Goal: Task Accomplishment & Management: Use online tool/utility

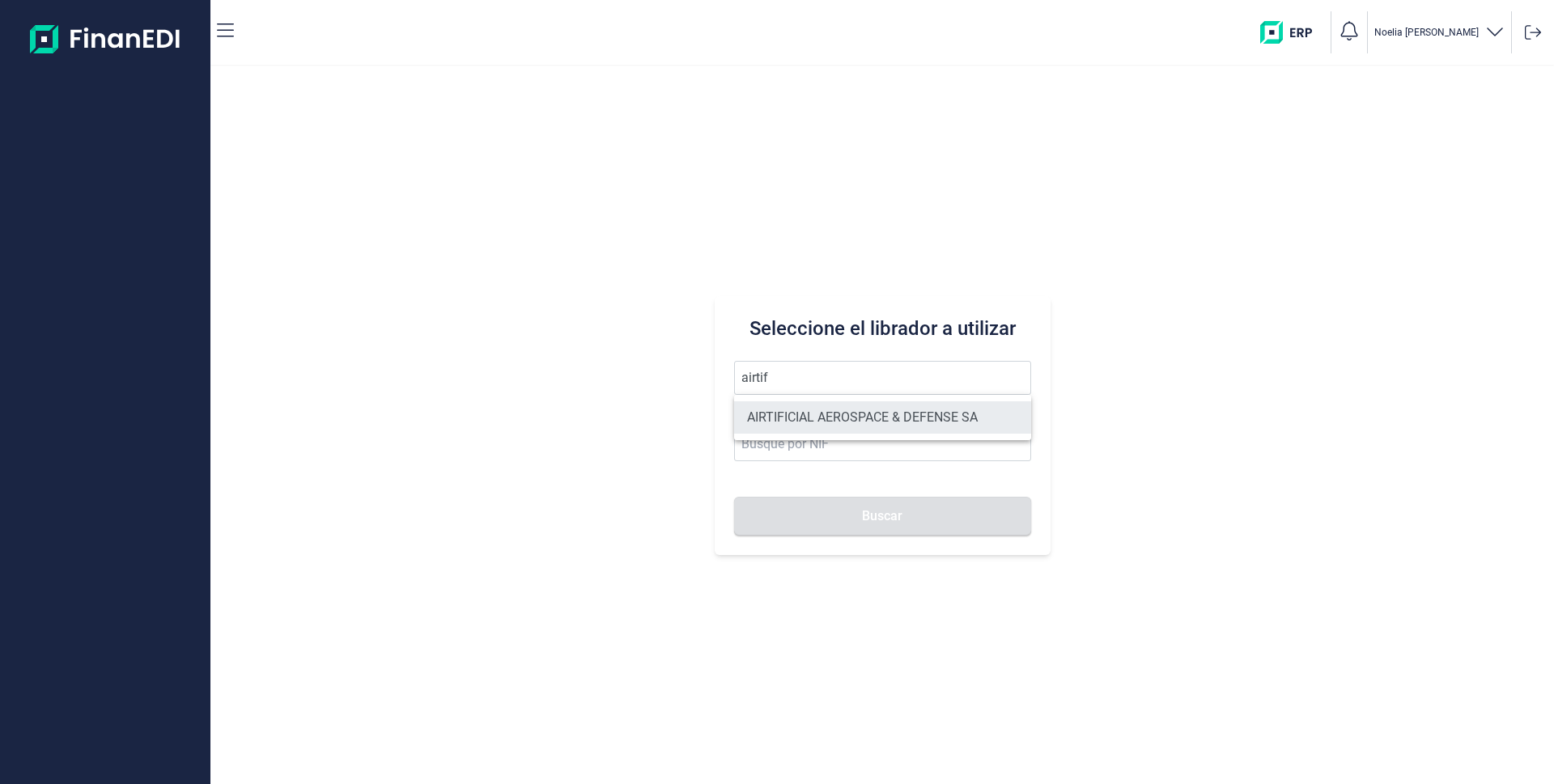
click at [838, 420] on li "AIRTIFICIAL AEROSPACE & DEFENSE SA" at bounding box center [883, 418] width 297 height 33
type input "AIRTIFICIAL AEROSPACE & DEFENSE SA"
type input "A72309149"
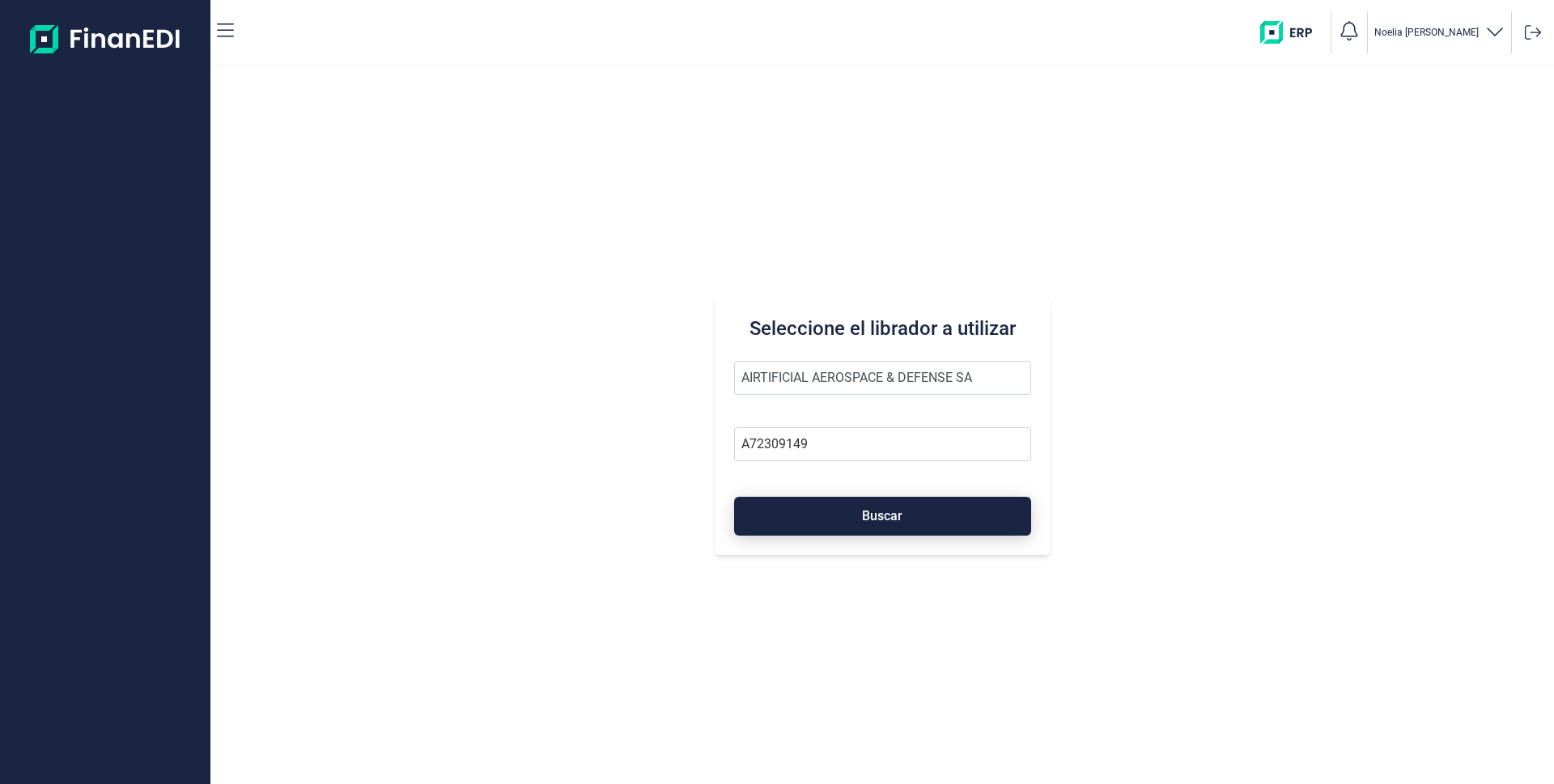
click at [871, 510] on span "Buscar" at bounding box center [882, 516] width 40 height 12
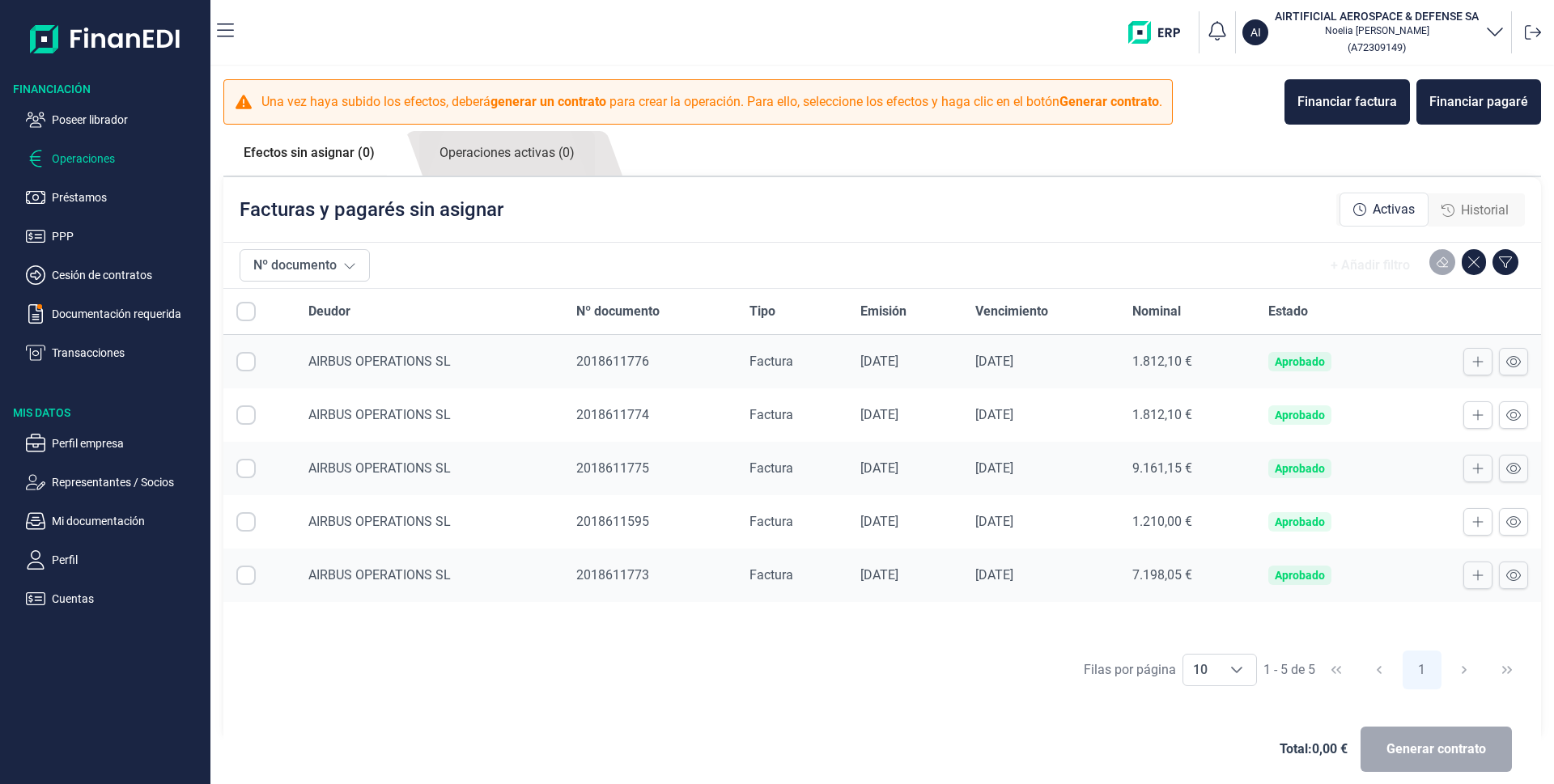
checkbox input "true"
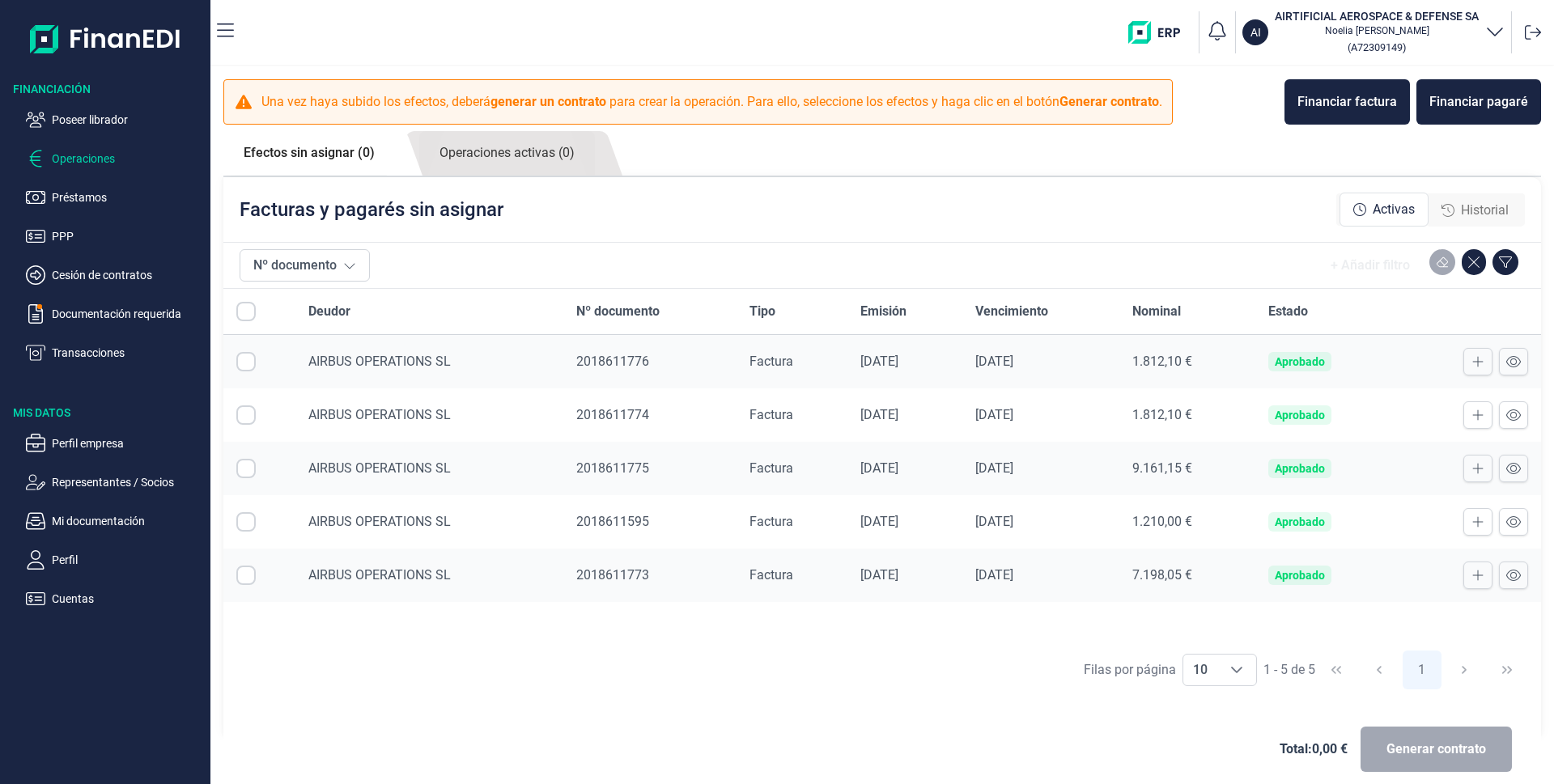
checkbox input "true"
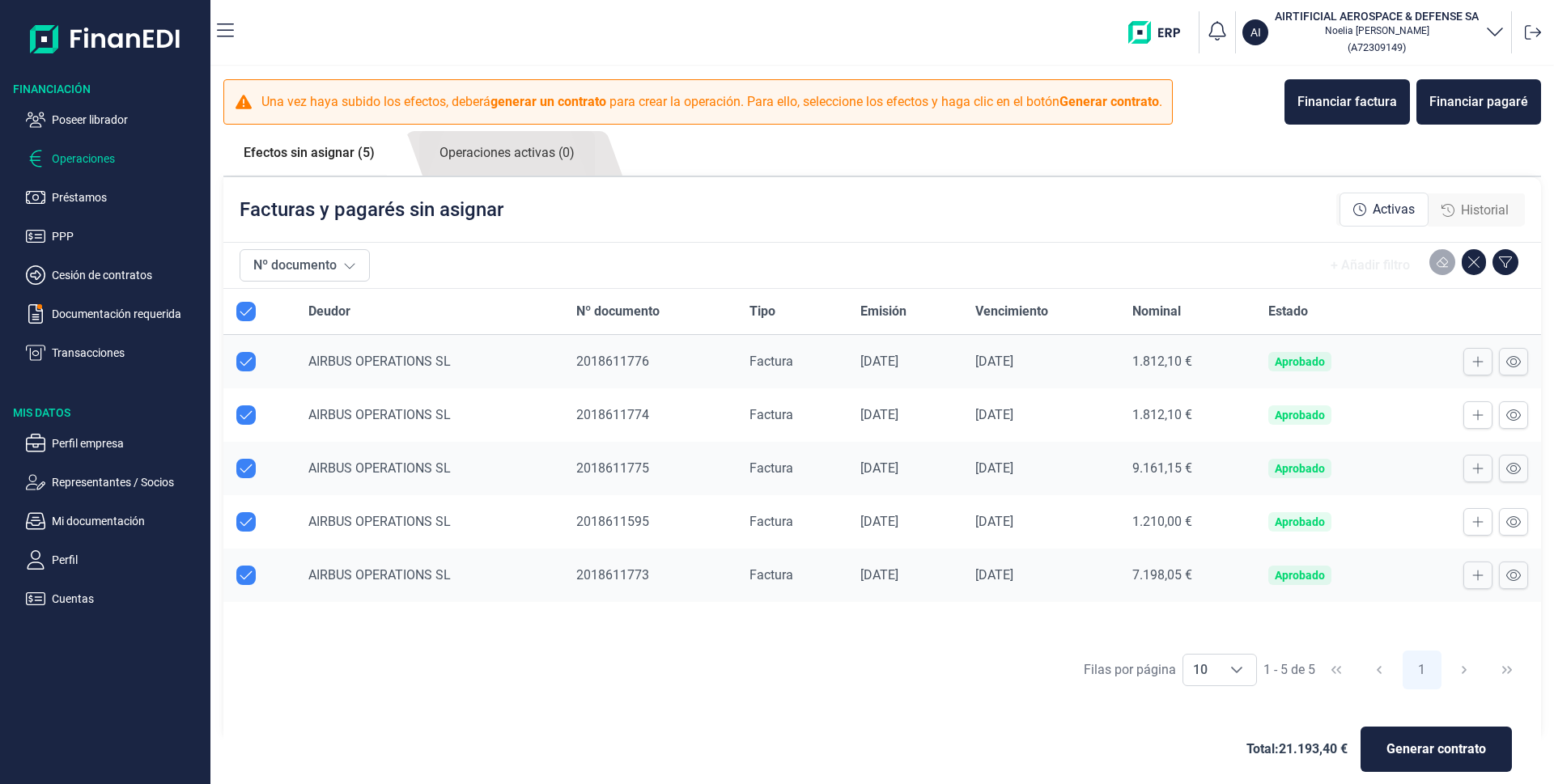
click at [245, 524] on input "Row Unselected null" at bounding box center [245, 521] width 19 height 19
checkbox input "false"
click at [1436, 749] on span "Generar contrato" at bounding box center [1436, 749] width 100 height 19
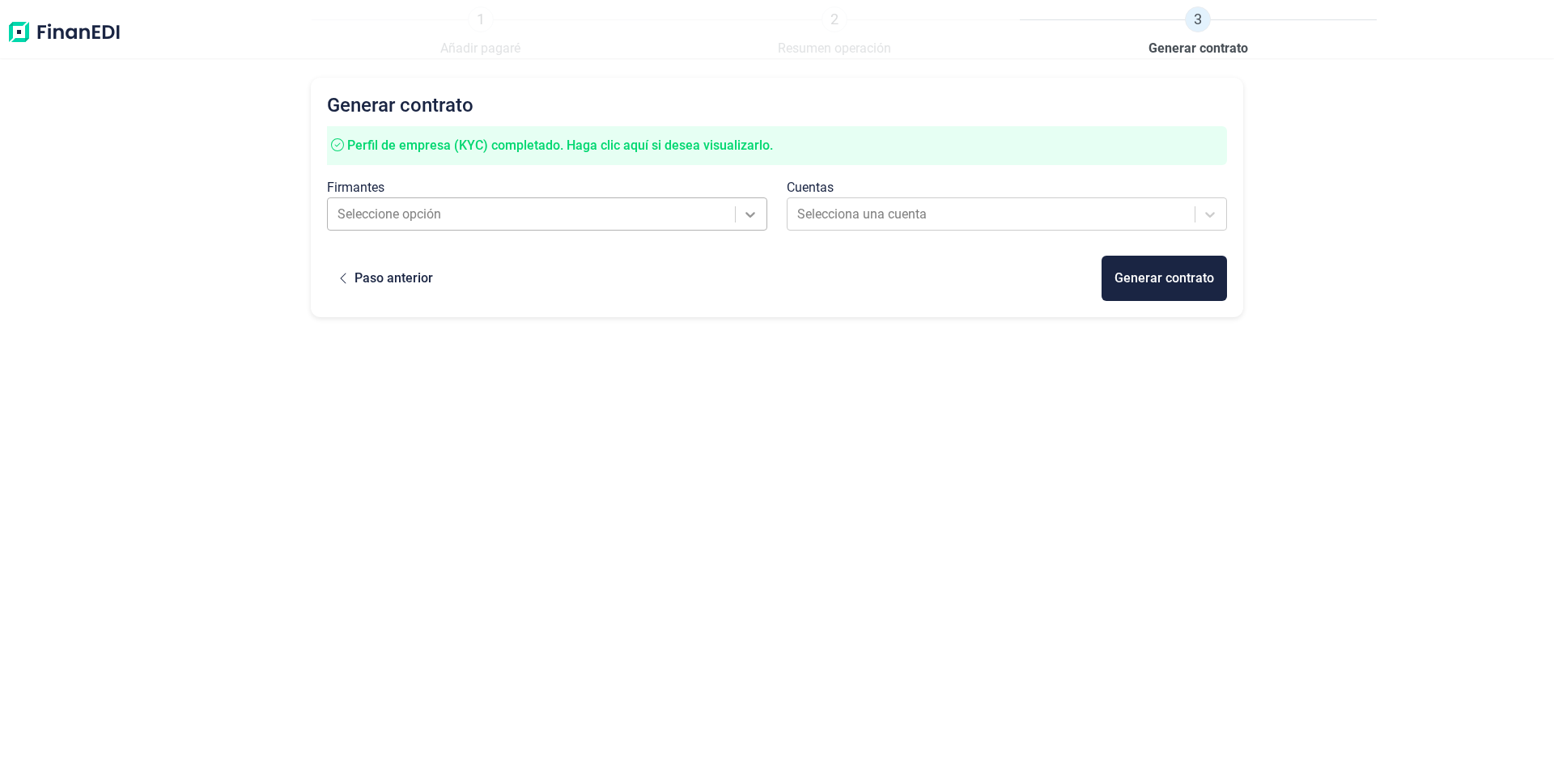
click at [745, 221] on icon at bounding box center [750, 214] width 16 height 16
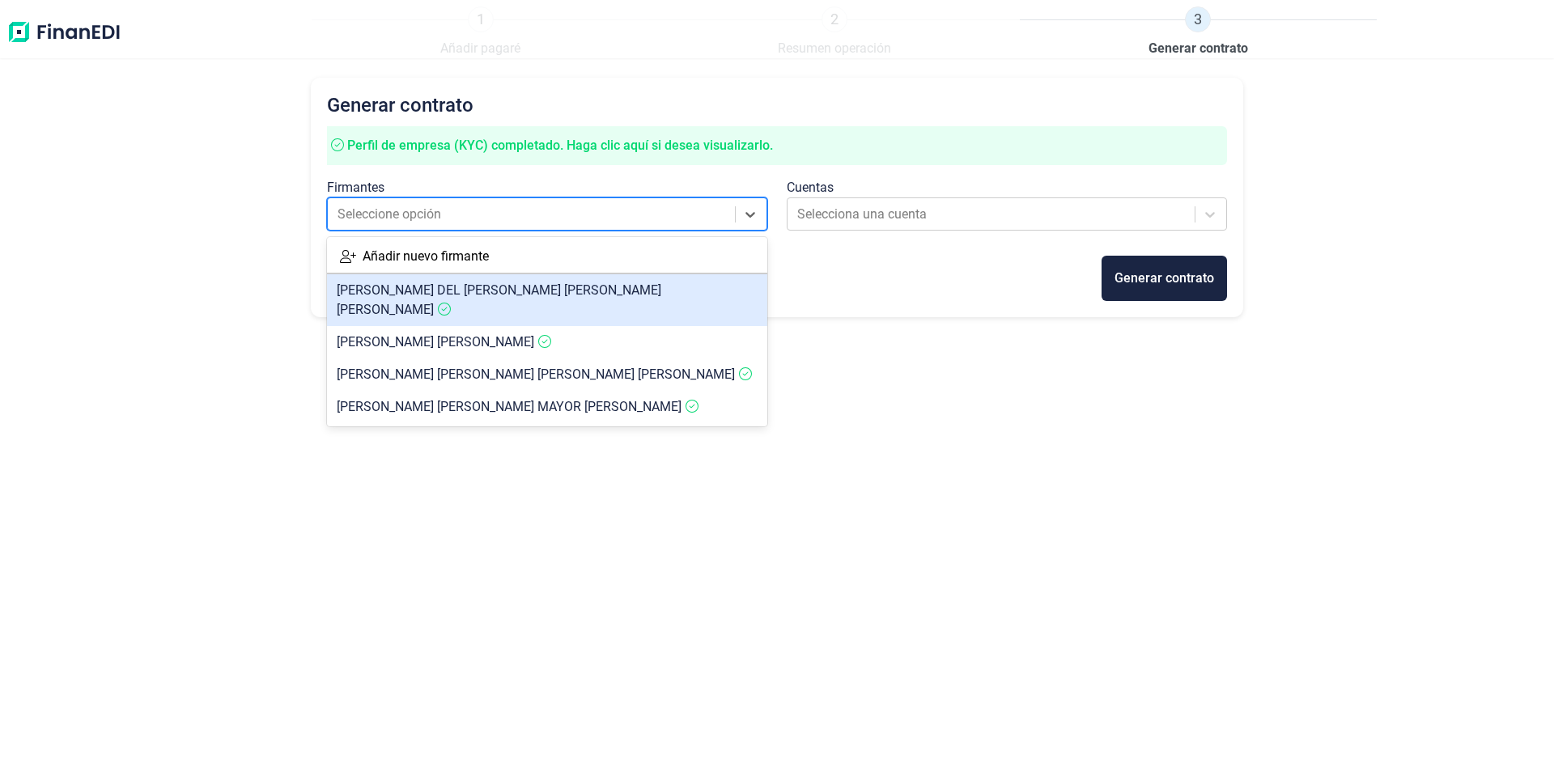
click at [413, 287] on span "[PERSON_NAME] DEL [PERSON_NAME] [PERSON_NAME]" at bounding box center [499, 300] width 325 height 35
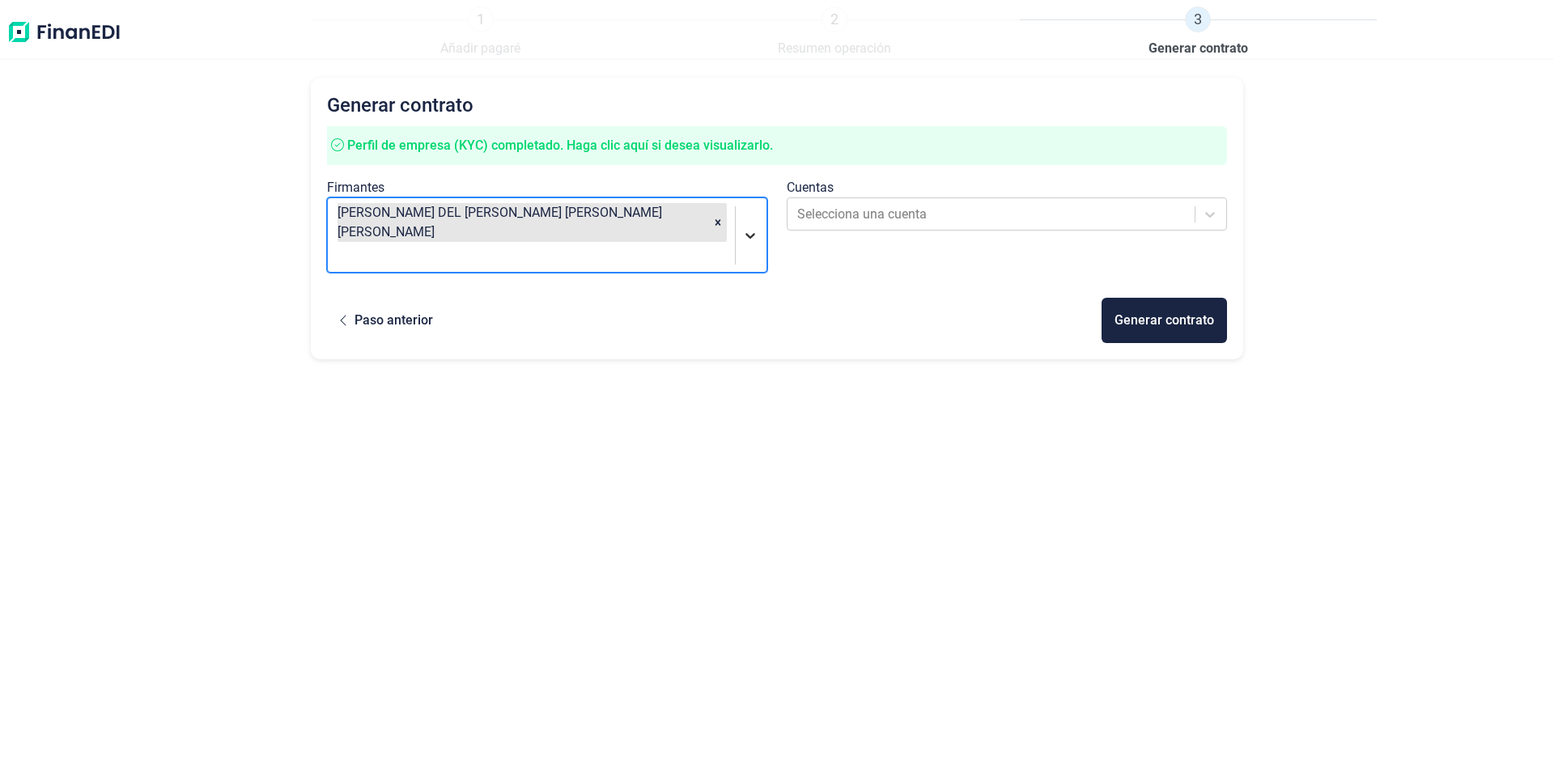
click at [751, 227] on icon at bounding box center [750, 235] width 16 height 16
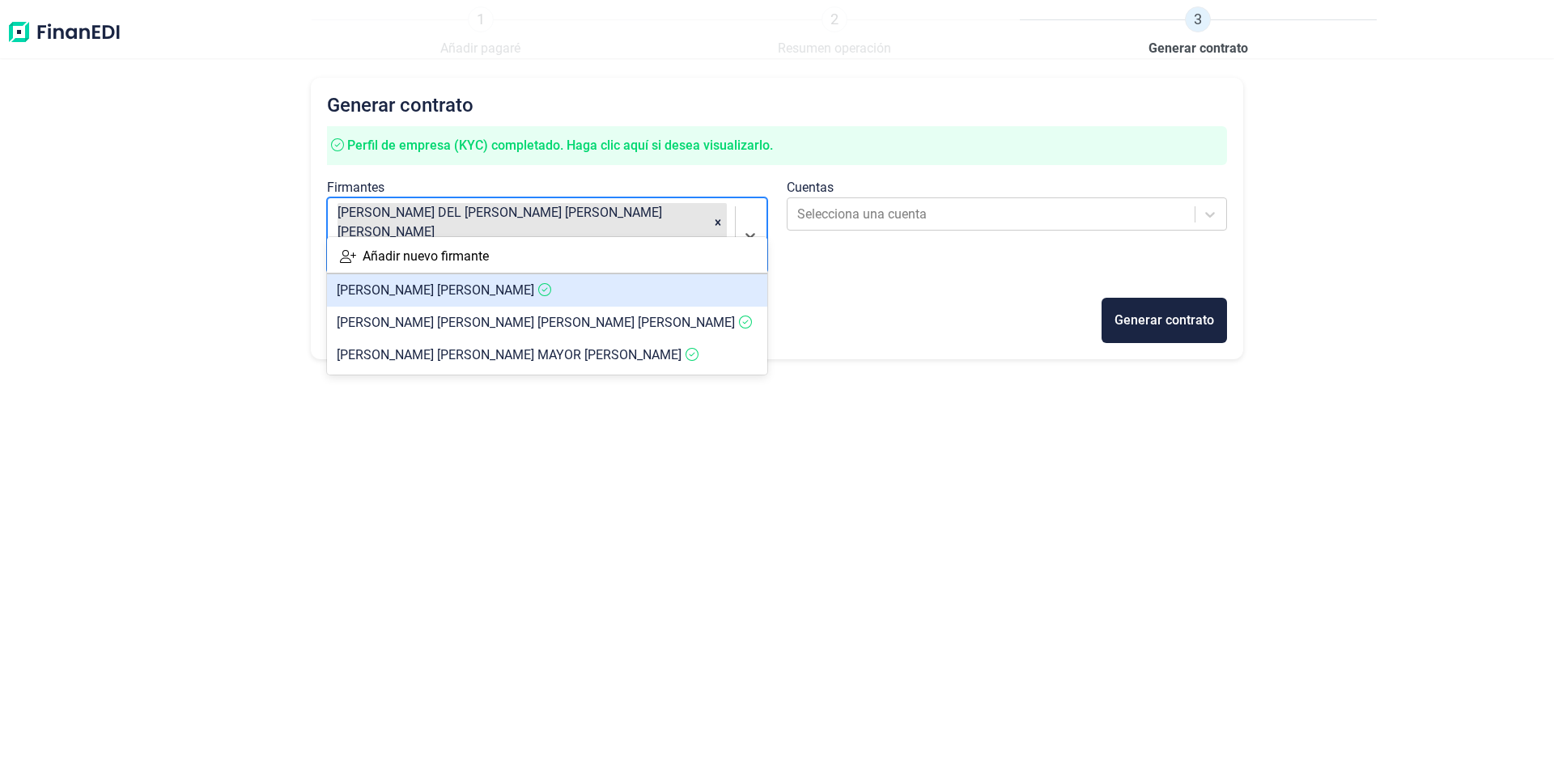
click at [403, 293] on span "[PERSON_NAME]" at bounding box center [435, 290] width 197 height 15
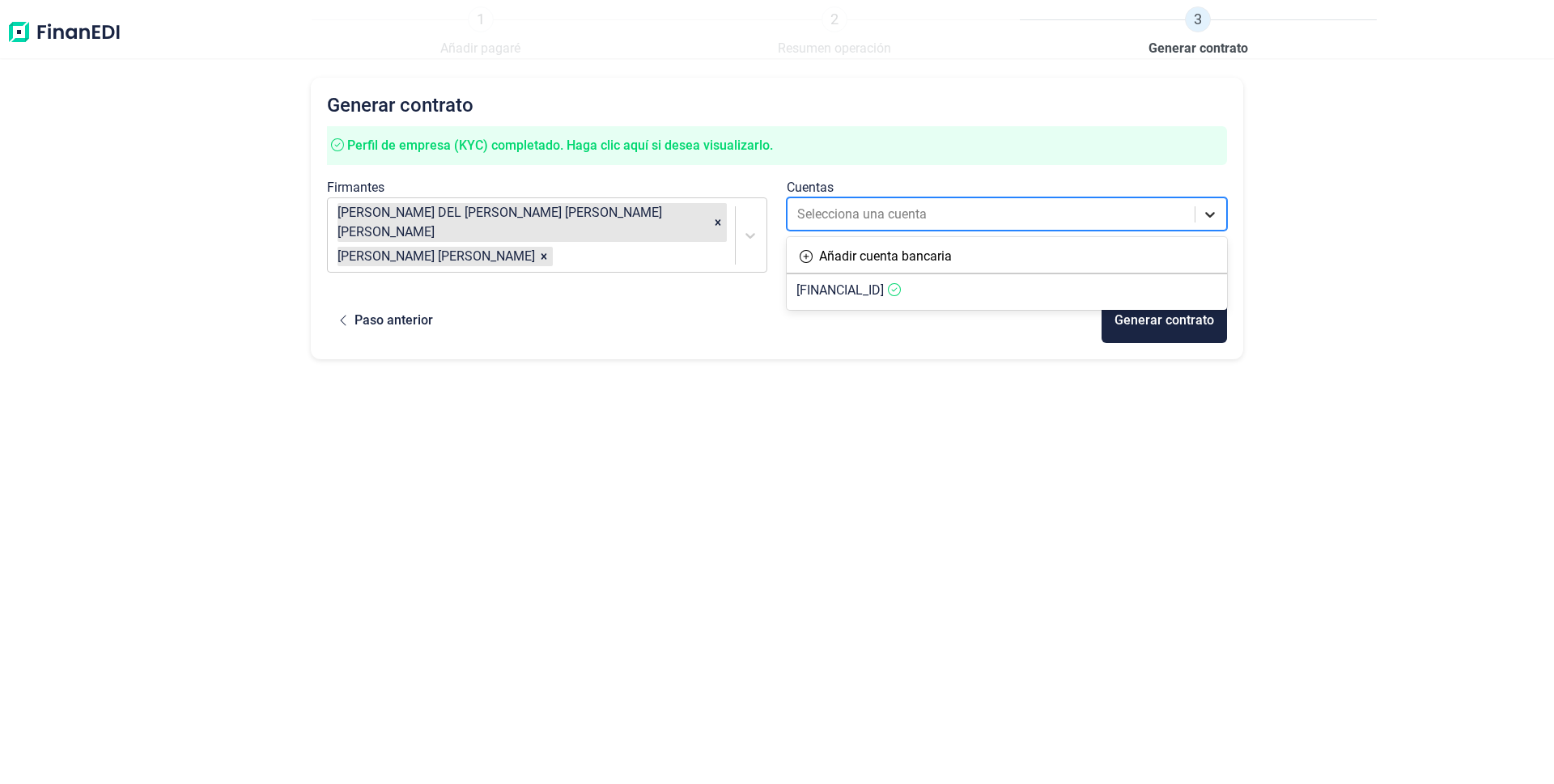
click at [1201, 216] on div at bounding box center [1210, 215] width 29 height 29
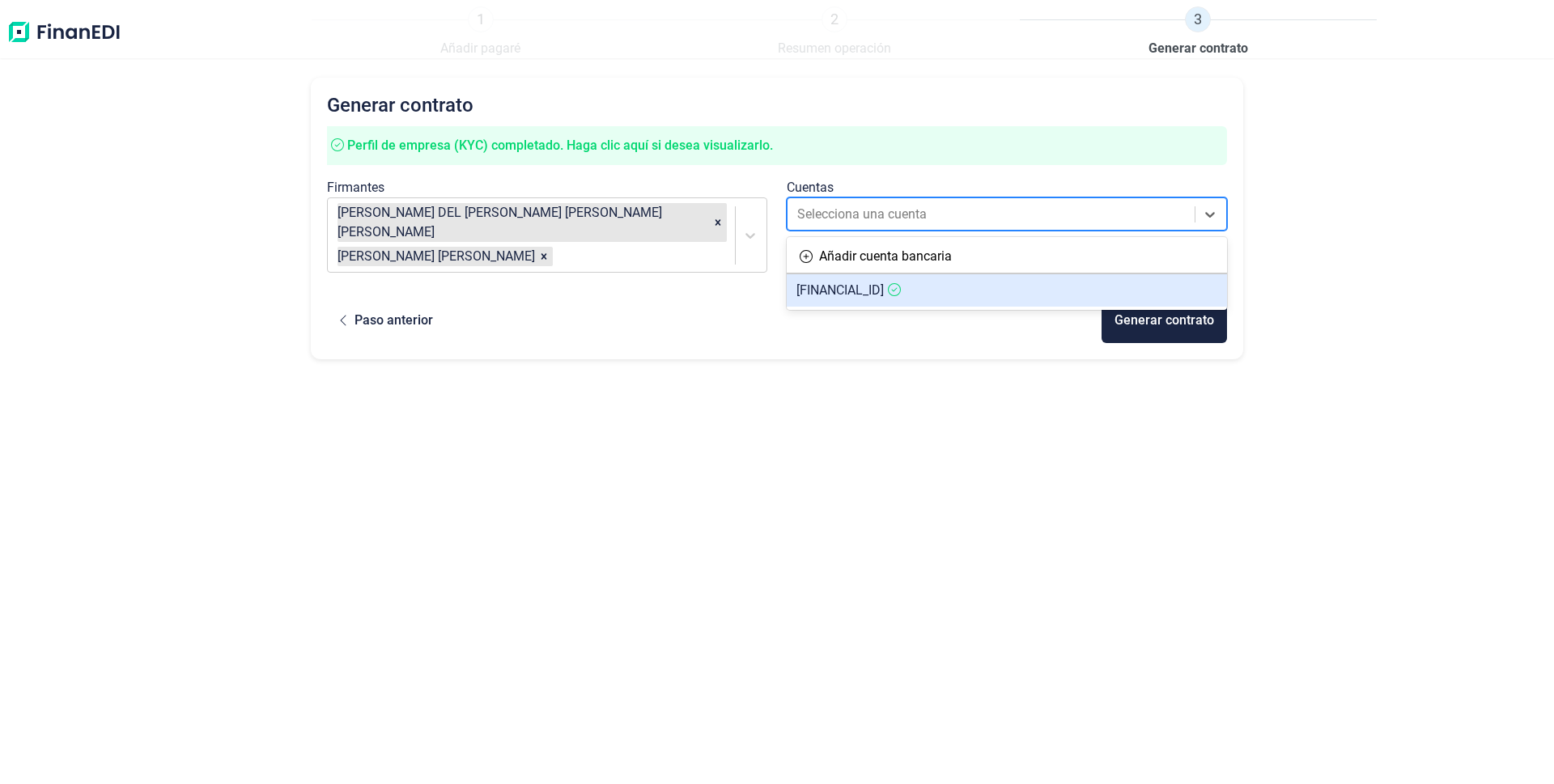
drag, startPoint x: 835, startPoint y: 291, endPoint x: 875, endPoint y: 303, distance: 41.8
click at [834, 291] on span "[FINANCIAL_ID]" at bounding box center [840, 290] width 87 height 15
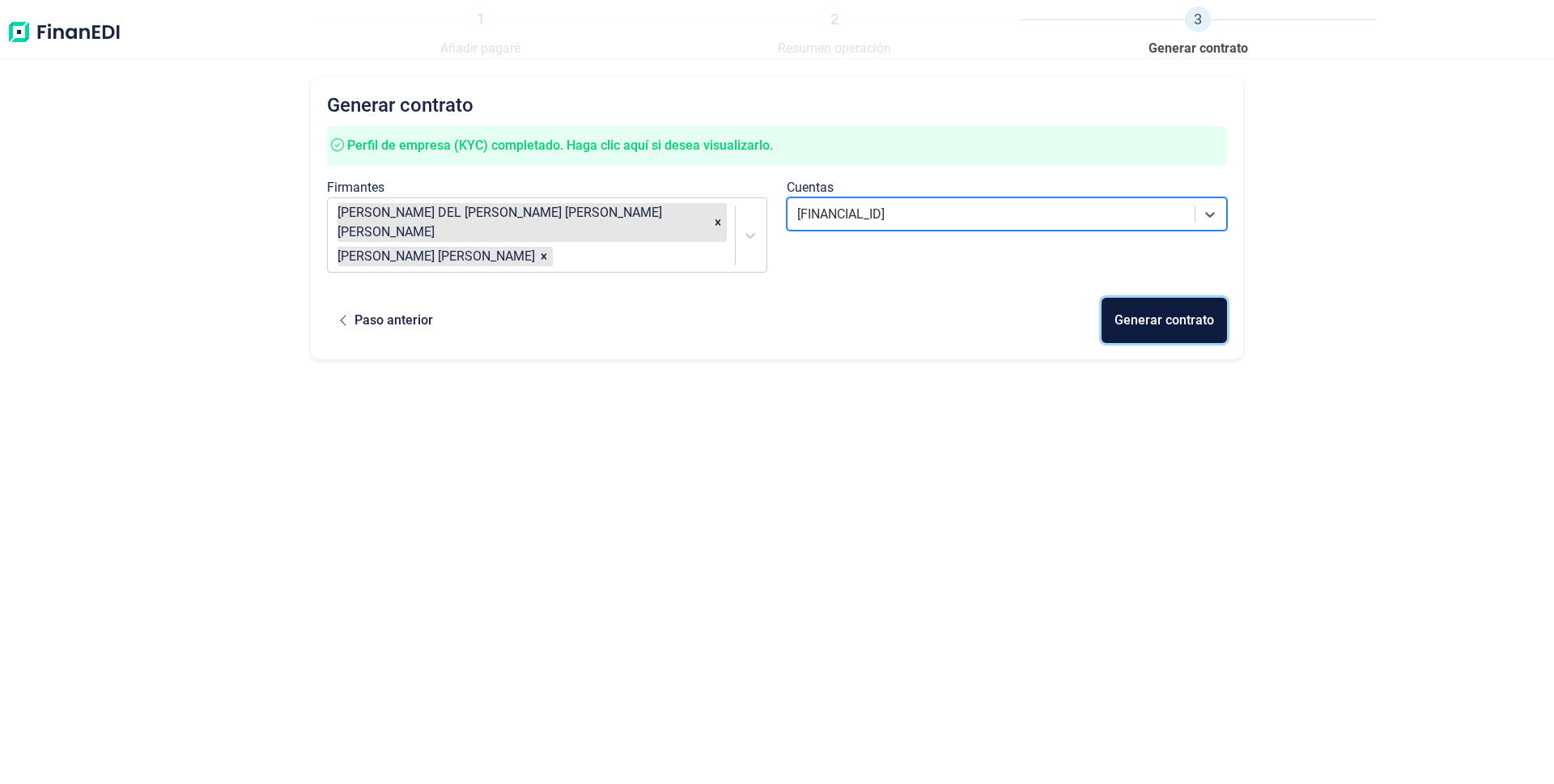
click at [1149, 311] on div "Generar contrato" at bounding box center [1164, 320] width 100 height 19
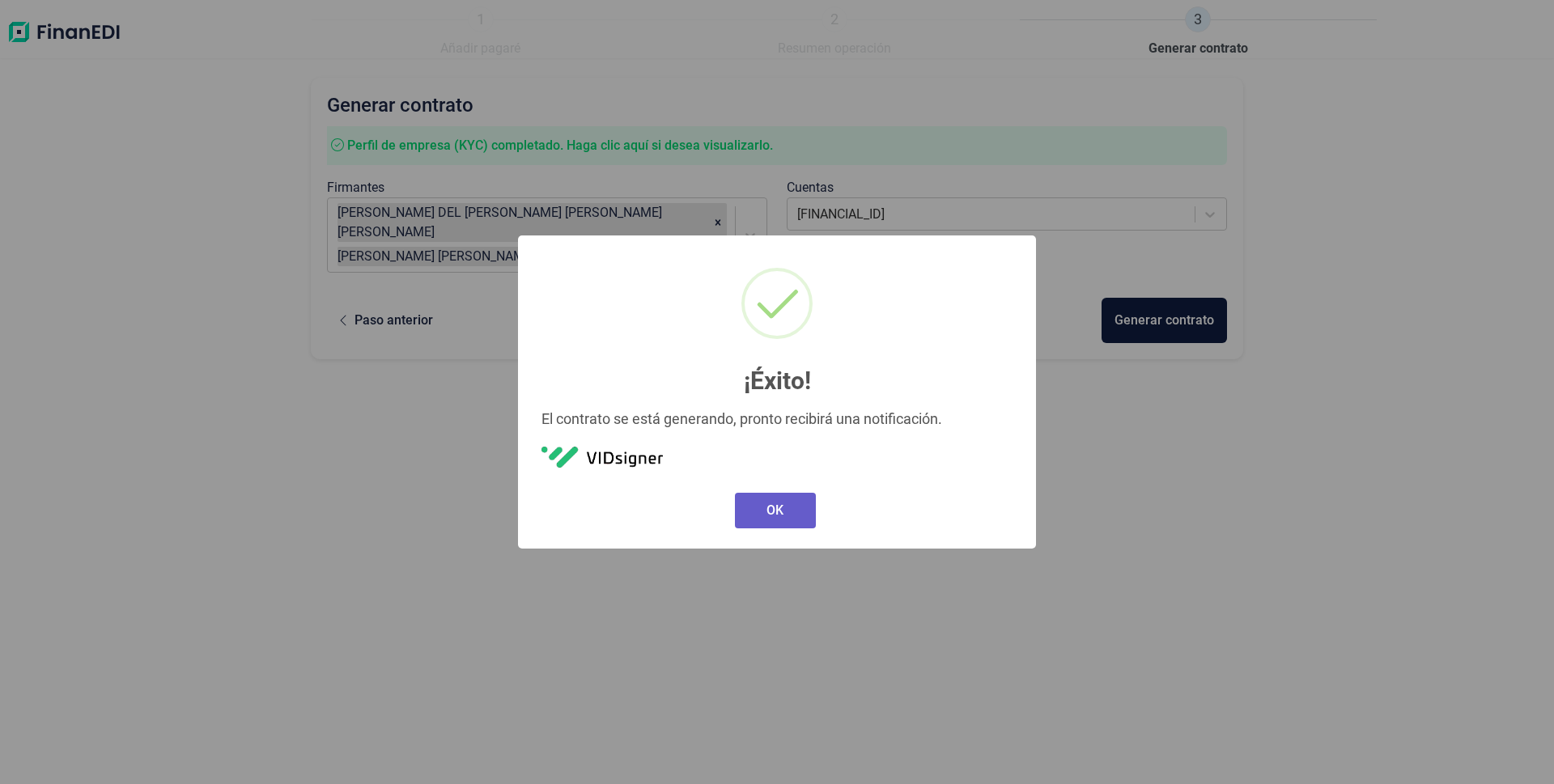
click at [775, 516] on button "OK" at bounding box center [775, 510] width 81 height 35
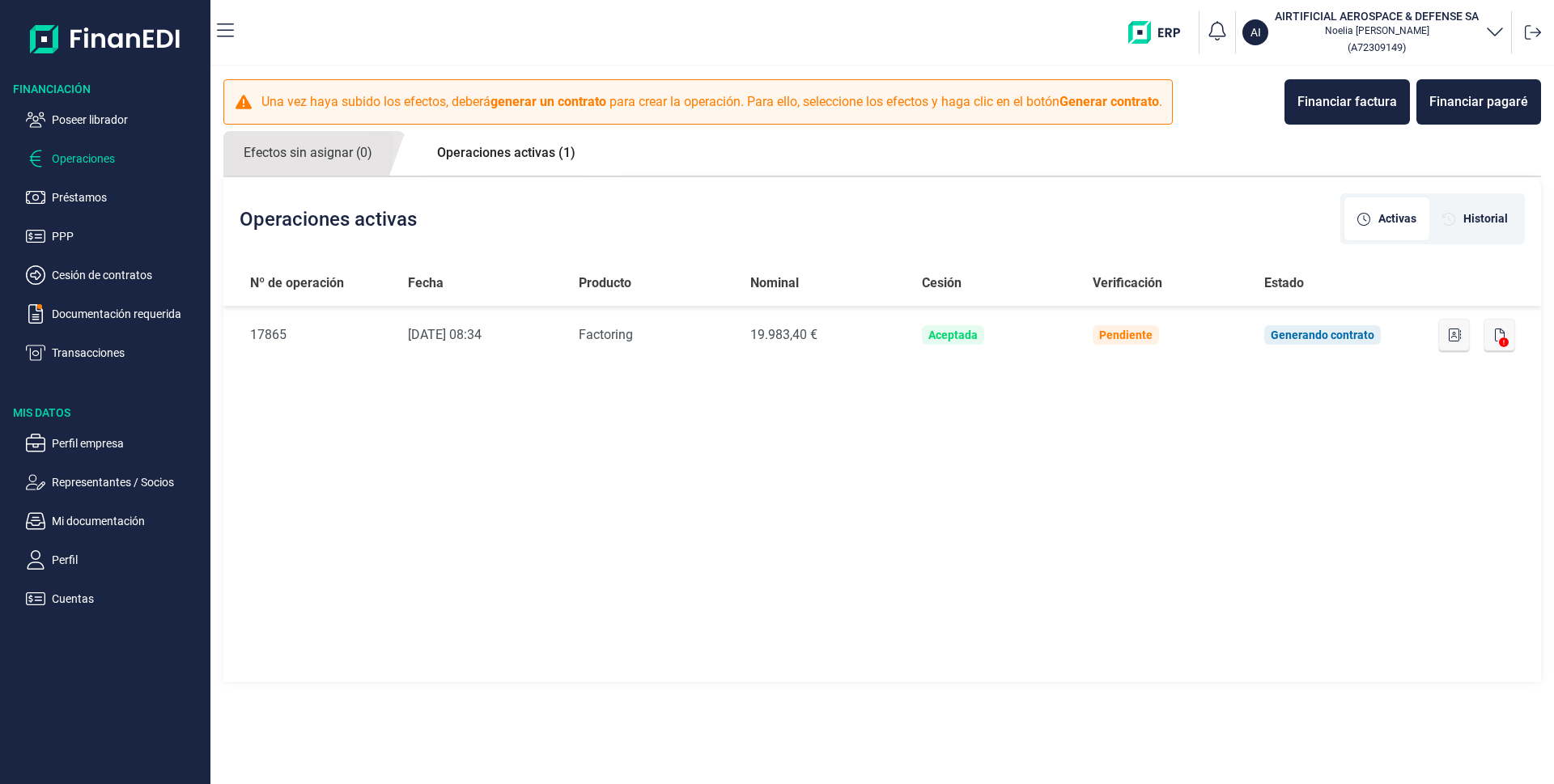
click at [519, 149] on link "Operaciones activas (1)" at bounding box center [506, 153] width 179 height 44
click at [501, 153] on link "Operaciones activas (1)" at bounding box center [506, 153] width 179 height 44
click at [474, 158] on link "Operaciones activas (1)" at bounding box center [506, 153] width 179 height 44
